Goal: Task Accomplishment & Management: Complete application form

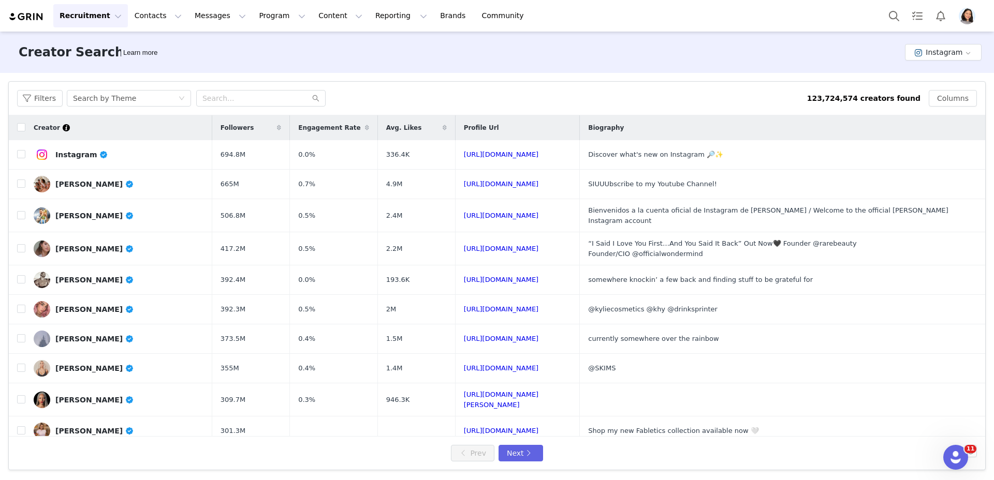
click at [37, 7] on div "Recruitment Recruitment Creator Search Curated Lists Landing Pages Web Extensio…" at bounding box center [271, 15] width 526 height 23
click at [35, 17] on img at bounding box center [26, 17] width 36 height 10
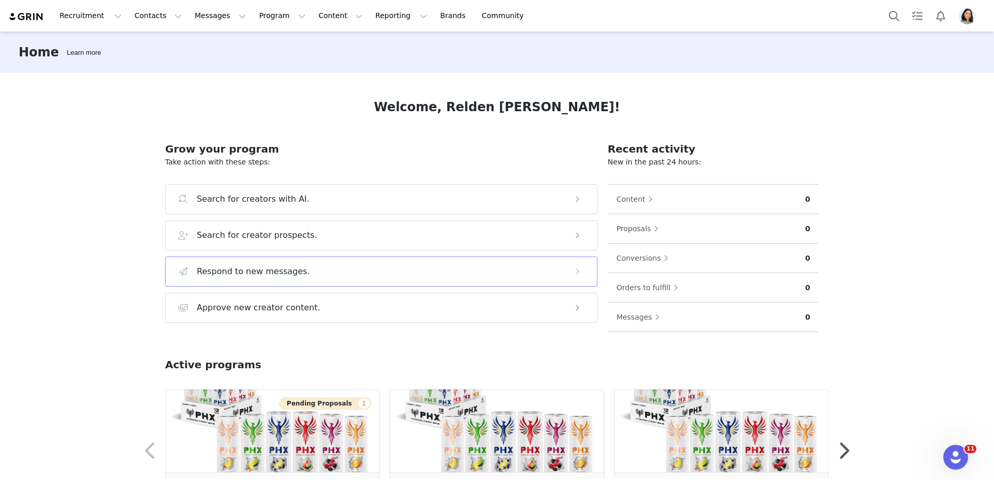
scroll to position [119, 0]
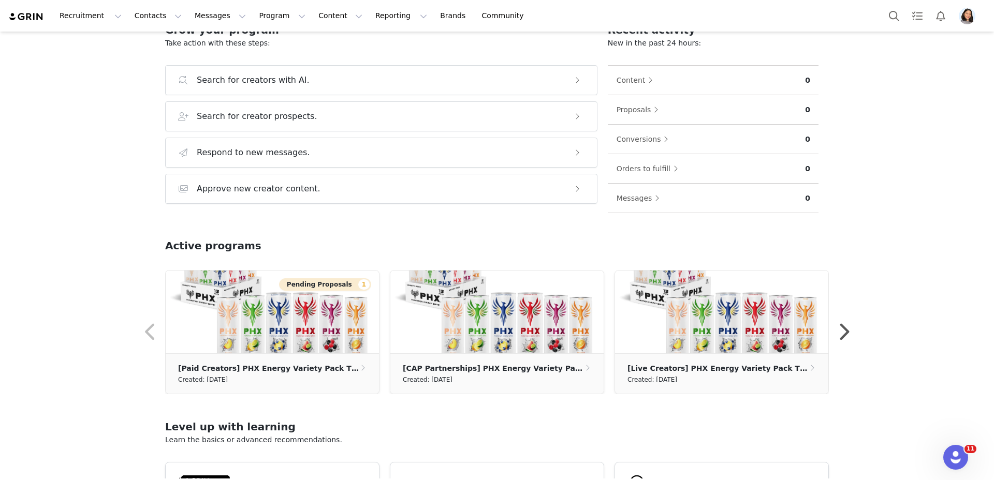
click at [965, 19] on img "Profile" at bounding box center [966, 16] width 17 height 17
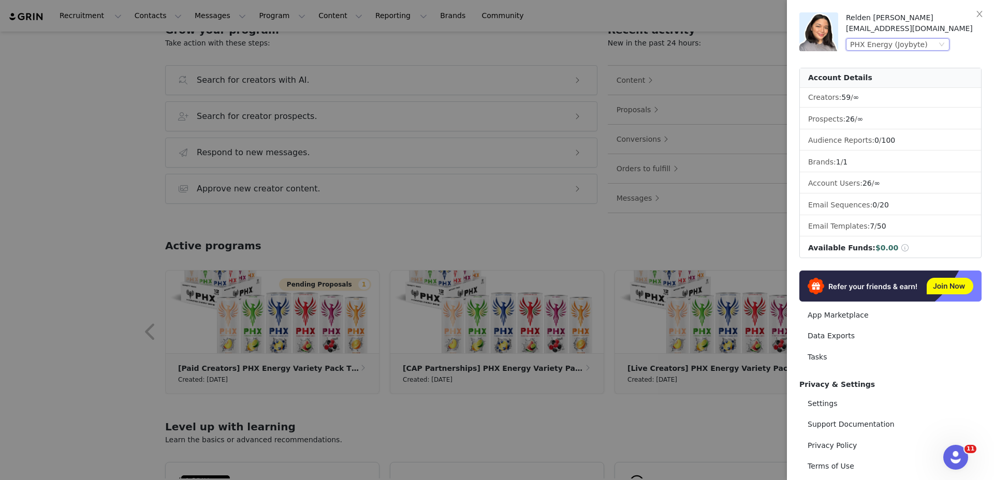
click at [880, 45] on div "PHX Energy (Joybyte)" at bounding box center [889, 44] width 78 height 11
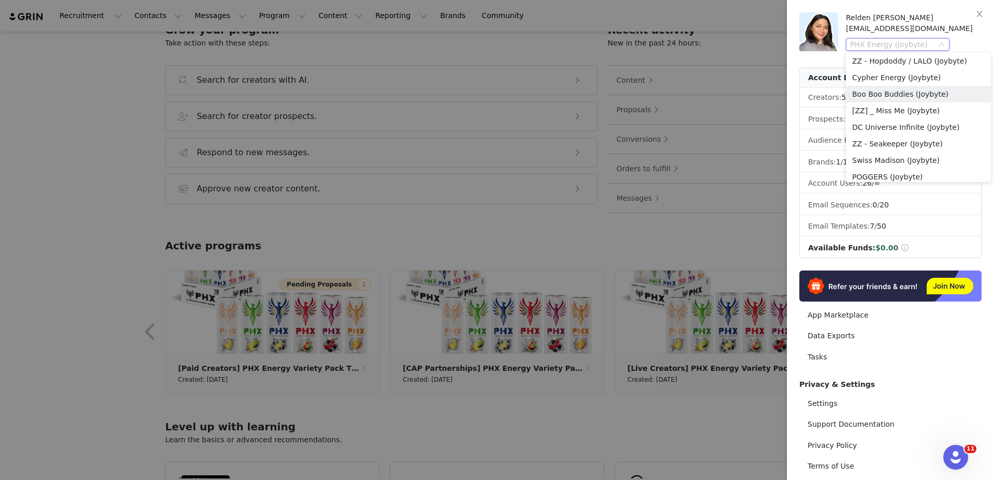
scroll to position [123, 0]
click at [901, 110] on li "Cypher Energy (Joybyte)" at bounding box center [918, 106] width 145 height 17
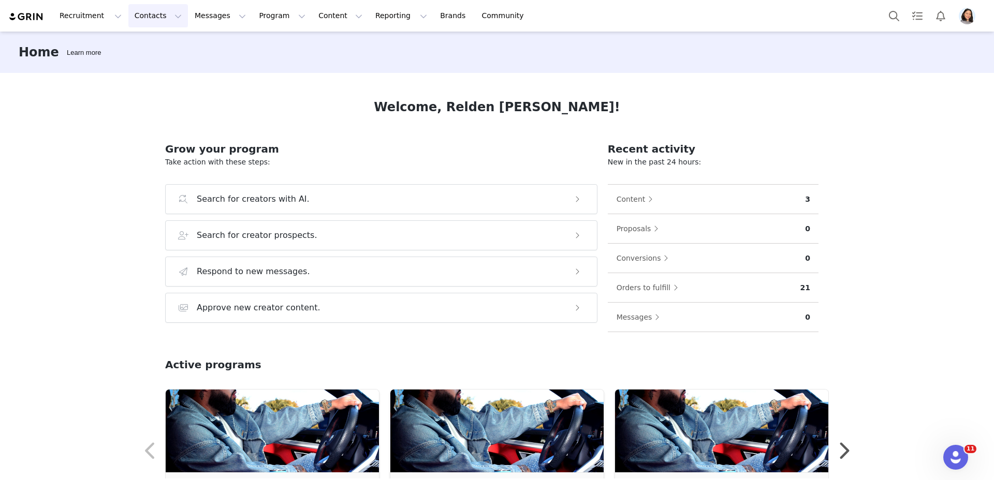
click at [159, 17] on button "Contacts Contacts" at bounding box center [158, 15] width 60 height 23
click at [157, 67] on p "Prospects" at bounding box center [146, 65] width 35 height 11
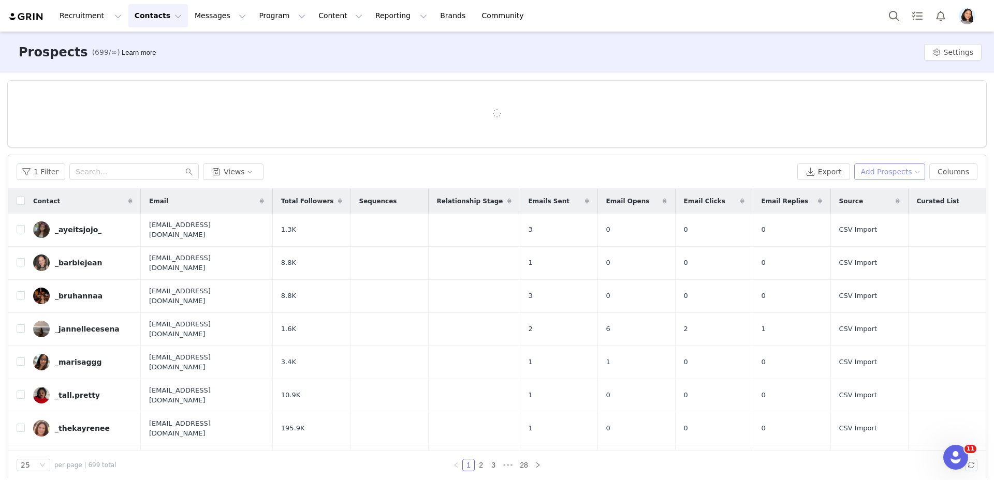
click at [867, 172] on button "Add Prospects" at bounding box center [889, 172] width 71 height 17
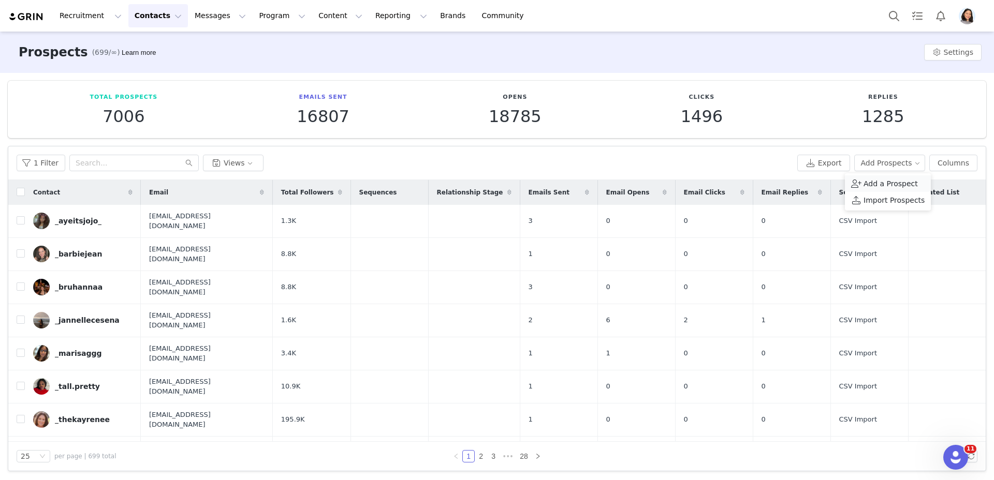
click at [865, 179] on span "Add a Prospect" at bounding box center [890, 183] width 54 height 11
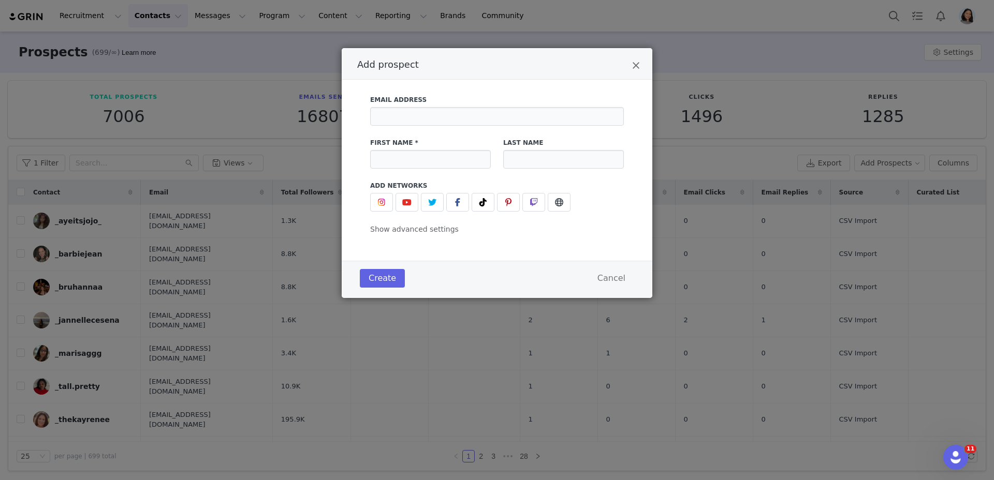
click at [408, 106] on div "Email Address" at bounding box center [497, 110] width 254 height 31
click at [408, 120] on input "Add prospect" at bounding box center [497, 116] width 254 height 19
paste input "[EMAIL_ADDRESS][DOMAIN_NAME]"
type input "[EMAIL_ADDRESS][DOMAIN_NAME]"
click at [488, 194] on button "Add prospect" at bounding box center [482, 202] width 23 height 19
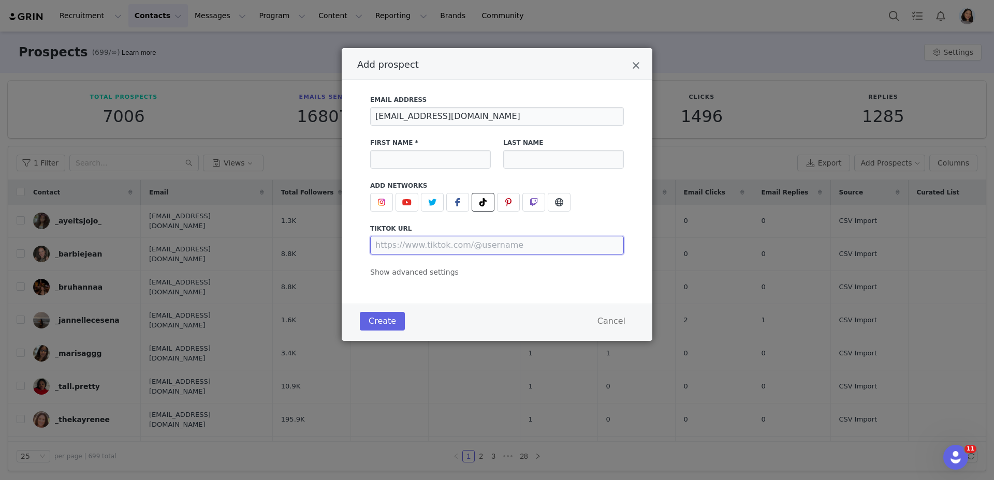
click at [479, 242] on input "Add prospect" at bounding box center [497, 245] width 254 height 19
paste input "[URL][DOMAIN_NAME]"
type input "[URL][DOMAIN_NAME]"
click at [396, 162] on input "Add prospect" at bounding box center [430, 159] width 121 height 19
paste input "Protein slayer"
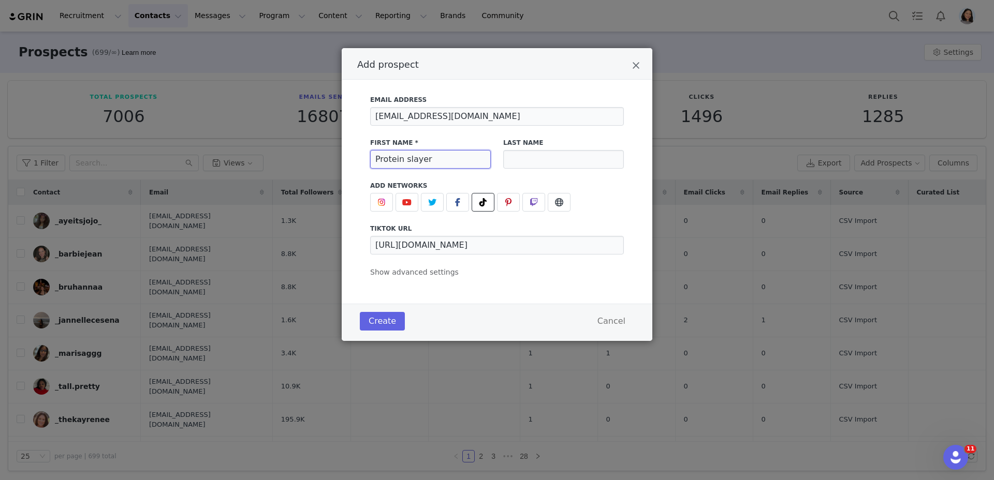
type input "Protein slayer"
click at [423, 278] on div "Email Address [EMAIL_ADDRESS][DOMAIN_NAME] First Name * Protein slayer Last Nam…" at bounding box center [497, 192] width 310 height 224
click at [423, 275] on span "Show advanced settings" at bounding box center [414, 272] width 88 height 8
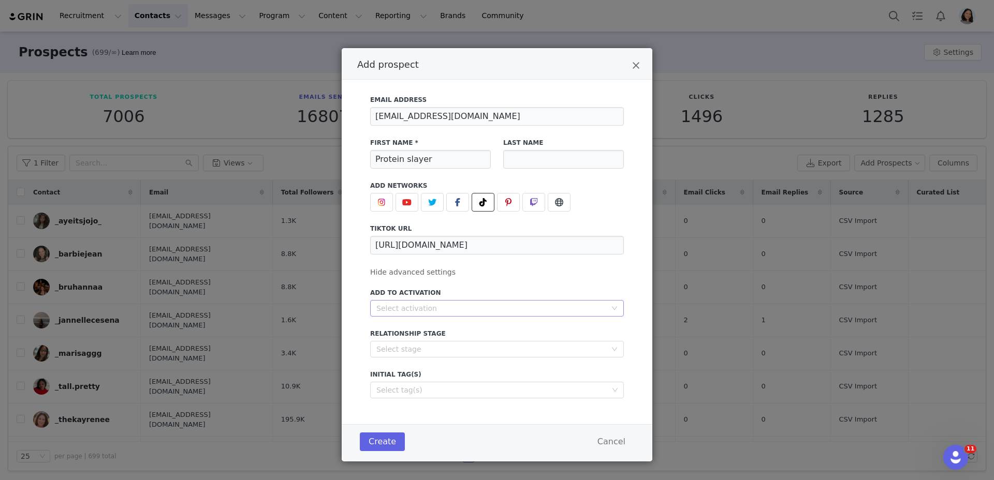
click at [429, 307] on div "Select activation" at bounding box center [491, 308] width 230 height 10
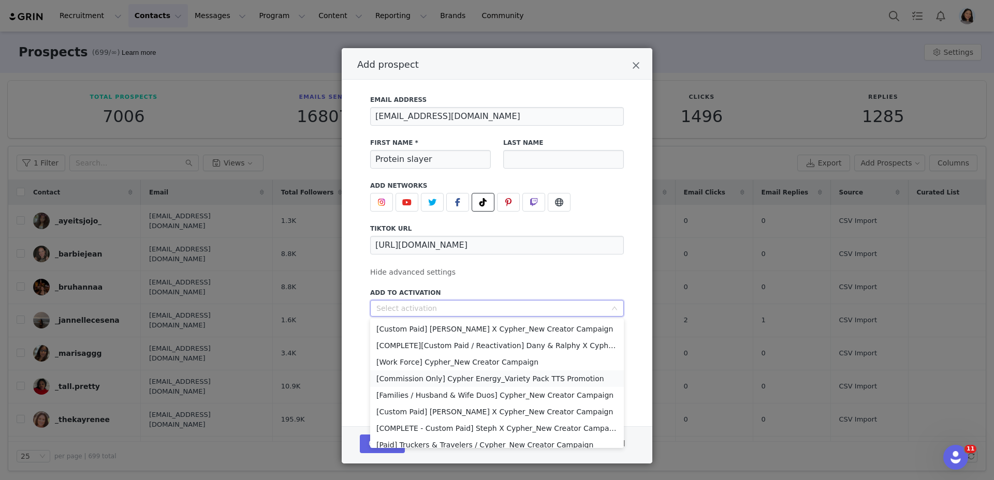
click at [432, 380] on li "[Commission Only] Cypher Energy_Variety Pack TTS Promotion" at bounding box center [497, 379] width 254 height 17
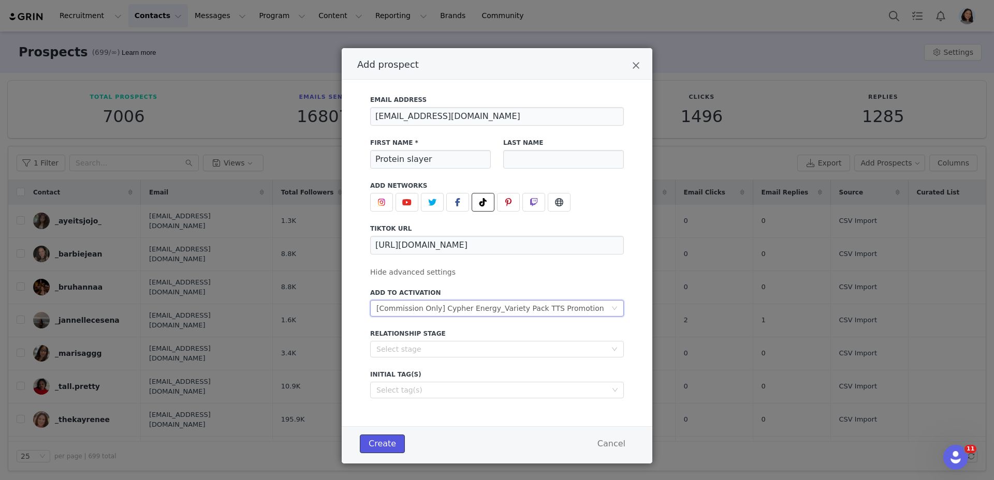
click at [368, 449] on button "Create" at bounding box center [382, 444] width 45 height 19
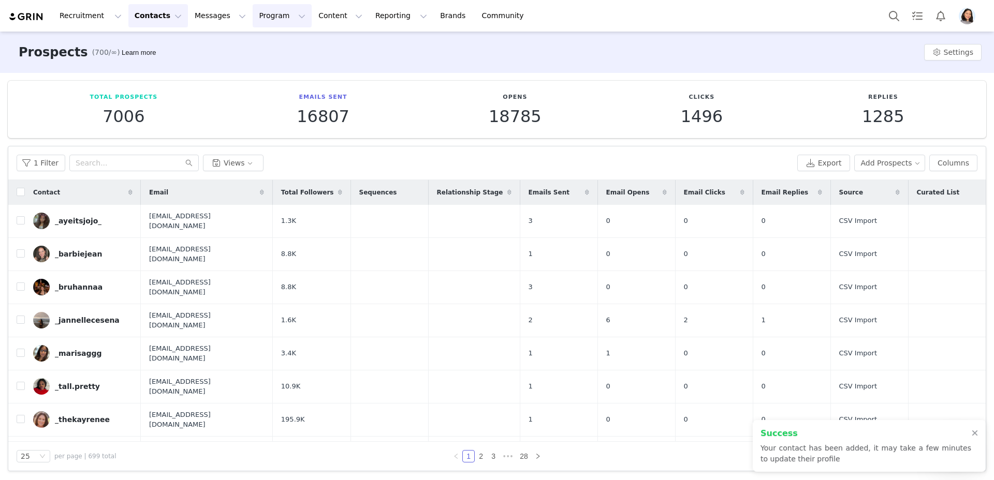
click at [268, 23] on button "Program Program" at bounding box center [282, 15] width 59 height 23
click at [270, 50] on p "Activations" at bounding box center [265, 45] width 40 height 11
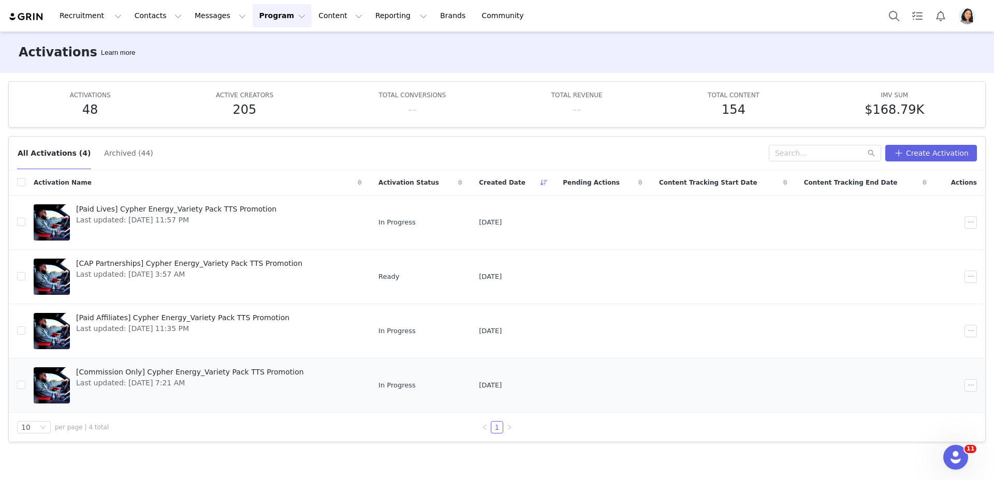
click at [146, 398] on div "[Commission Only] Cypher Energy_Variety Pack TTS Promotion Last updated: [DATE]…" at bounding box center [190, 385] width 240 height 41
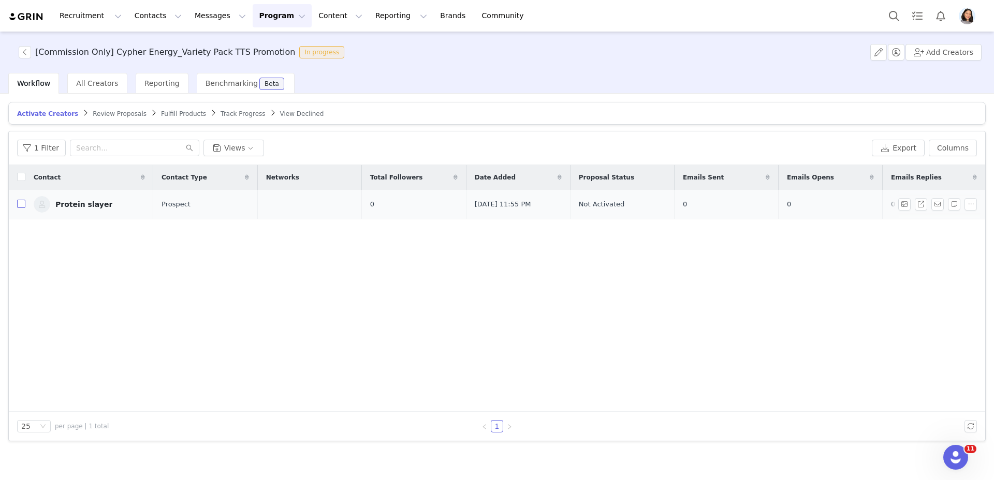
click at [22, 200] on input "checkbox" at bounding box center [21, 204] width 8 height 8
checkbox input "true"
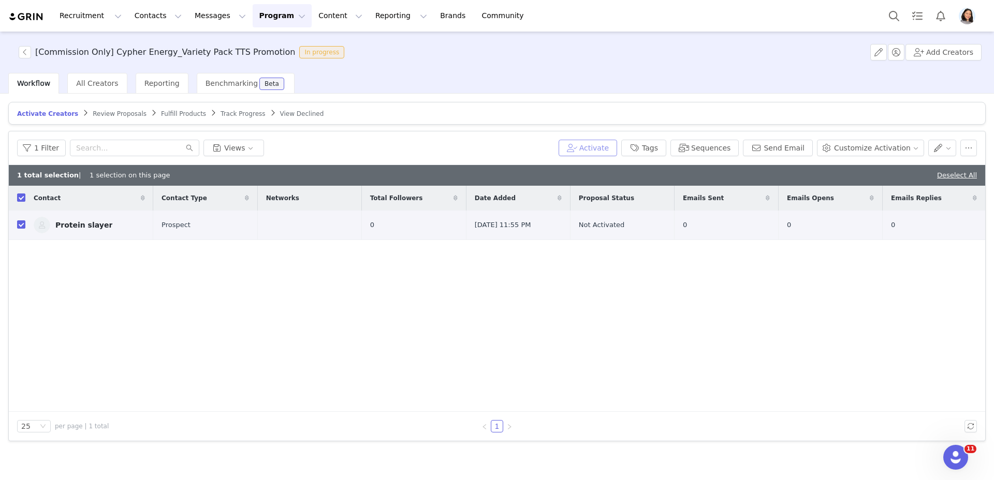
click at [591, 147] on button "Activate" at bounding box center [587, 148] width 58 height 17
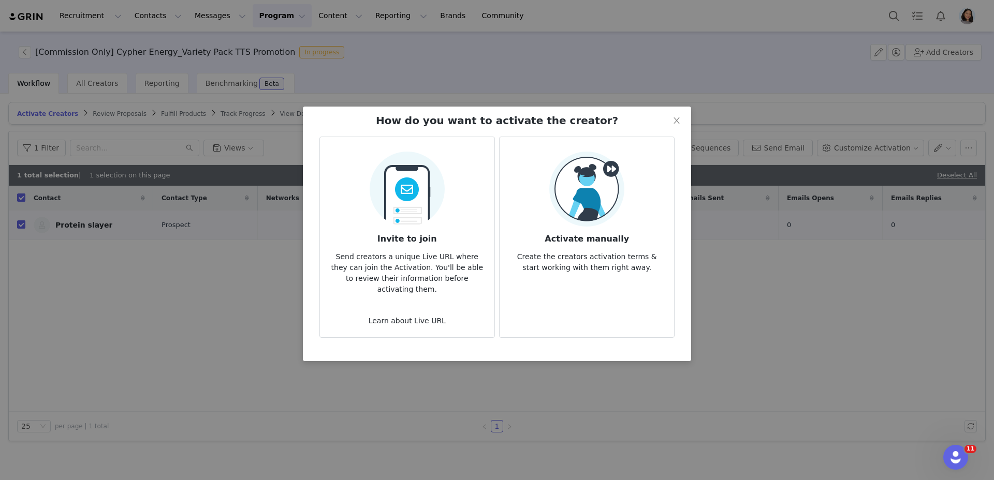
click at [618, 188] on img at bounding box center [586, 189] width 75 height 75
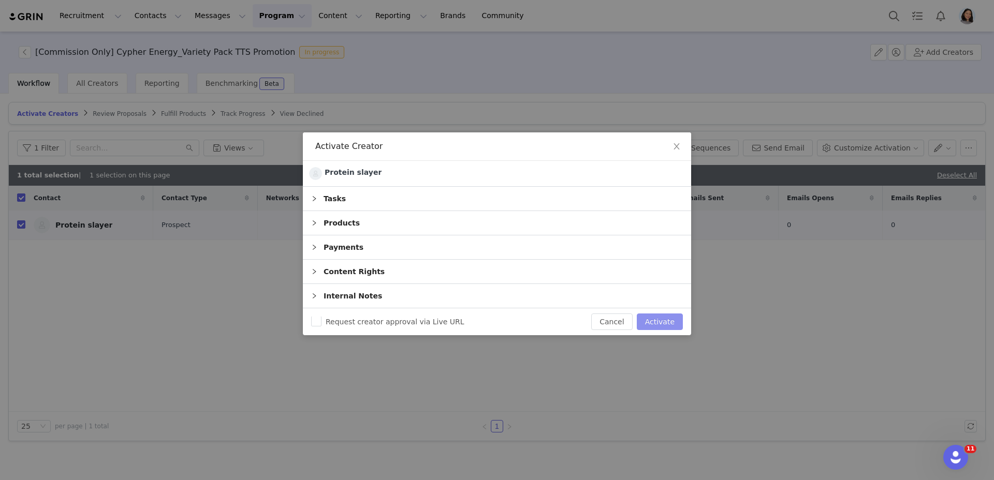
click at [656, 323] on button "Activate" at bounding box center [659, 322] width 46 height 17
checkbox input "false"
